Goal: Information Seeking & Learning: Compare options

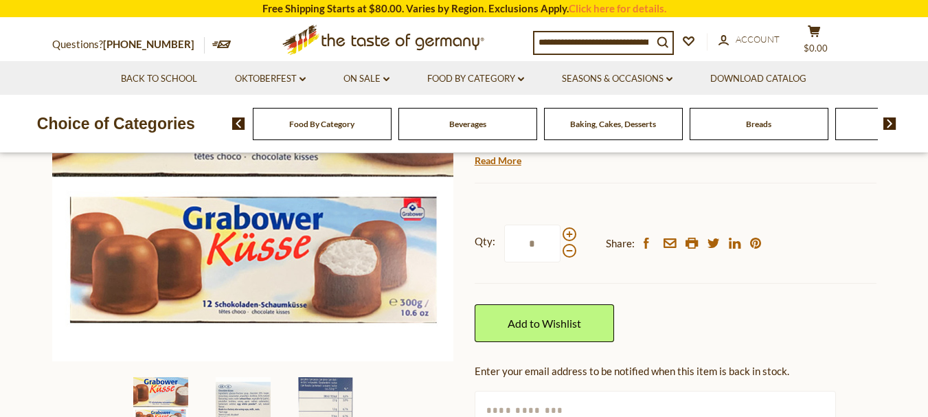
scroll to position [262, 0]
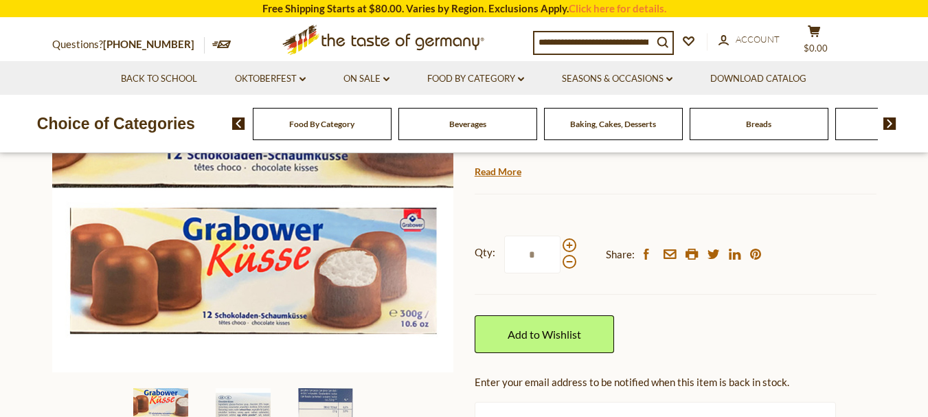
drag, startPoint x: 936, startPoint y: 54, endPoint x: 936, endPoint y: 85, distance: 31.6
click at [722, 54] on div "Compare Compare up to 4 items: Clear Selection Compare search_icon search_icon …" at bounding box center [703, 42] width 340 height 34
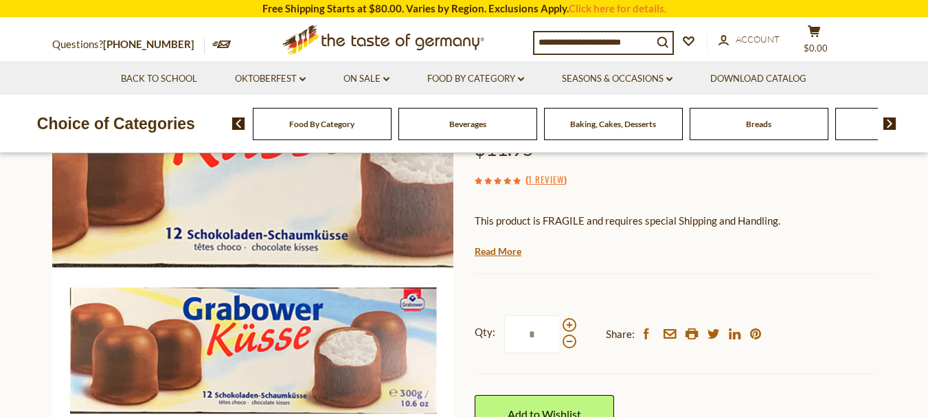
scroll to position [0, 0]
